Goal: Transaction & Acquisition: Purchase product/service

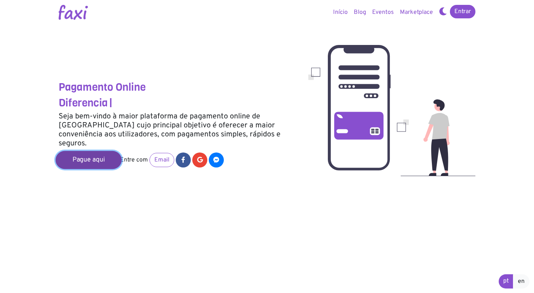
click at [76, 151] on link "Pague aqui" at bounding box center [89, 160] width 66 height 18
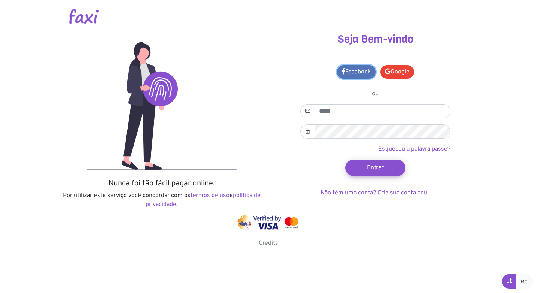
click at [348, 71] on link "Facebook" at bounding box center [356, 72] width 39 height 14
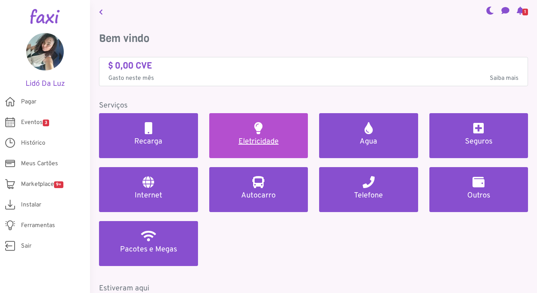
click at [269, 132] on link "Eletricidade" at bounding box center [258, 135] width 99 height 45
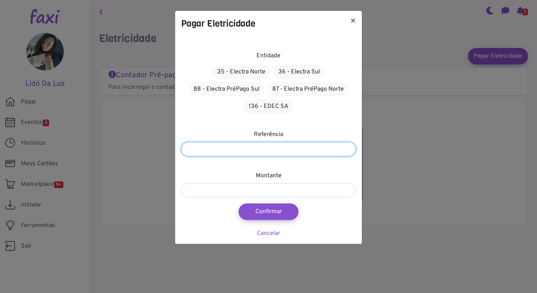
click at [284, 150] on input "number" at bounding box center [268, 149] width 175 height 14
type input "*******"
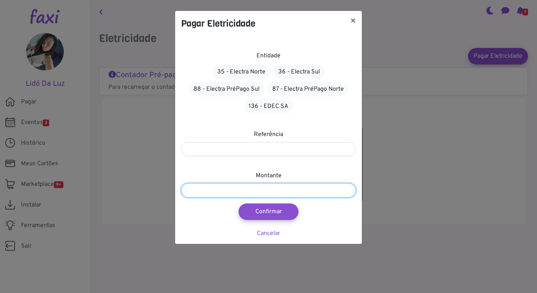
click at [243, 190] on input "number" at bounding box center [268, 190] width 175 height 14
type input "****"
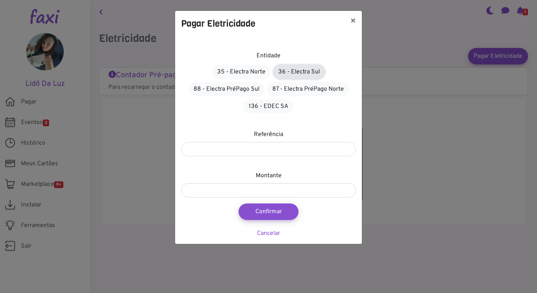
click at [302, 70] on link "36 - Electra Sul" at bounding box center [299, 72] width 51 height 14
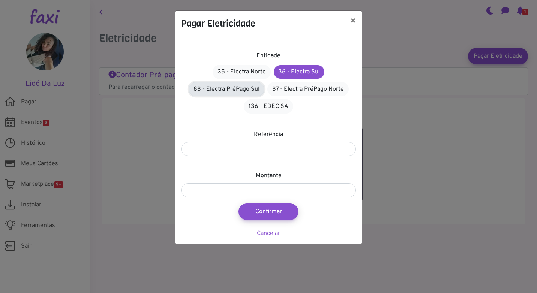
click at [216, 87] on link "88 - Electra PréPago Sul" at bounding box center [227, 89] width 76 height 14
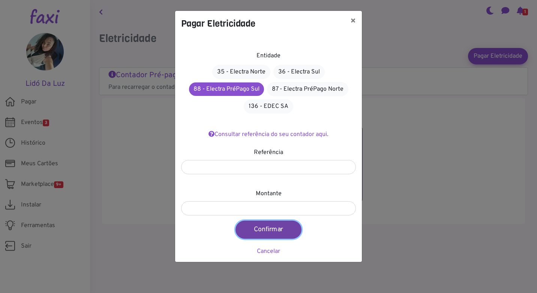
click at [267, 229] on button "Confirmar" at bounding box center [269, 230] width 66 height 18
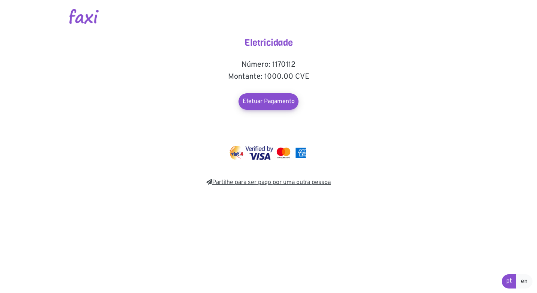
click at [276, 182] on link "Partilhe para ser pago por uma outra pessoa" at bounding box center [268, 183] width 125 height 8
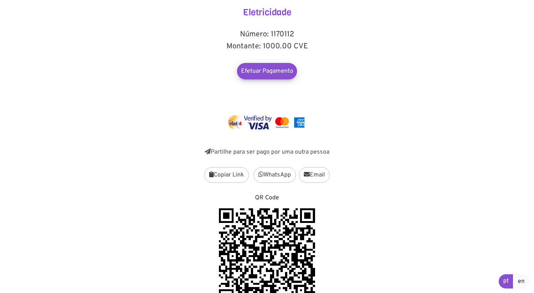
scroll to position [64, 0]
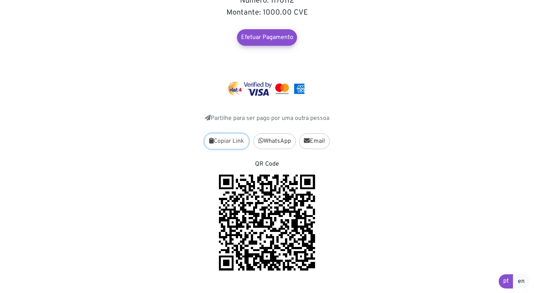
click at [224, 144] on button "Copiar Link" at bounding box center [226, 142] width 45 height 16
